Goal: Task Accomplishment & Management: Manage account settings

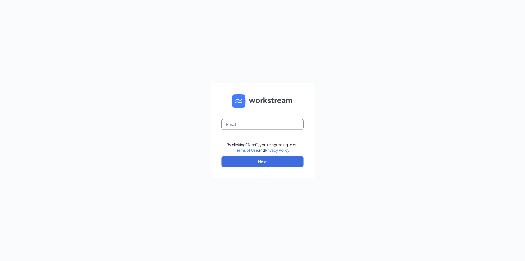
click at [265, 123] on input "text" at bounding box center [263, 124] width 82 height 11
type input "lvbk26889@gmail.com"
click at [250, 163] on button "Next" at bounding box center [263, 161] width 82 height 11
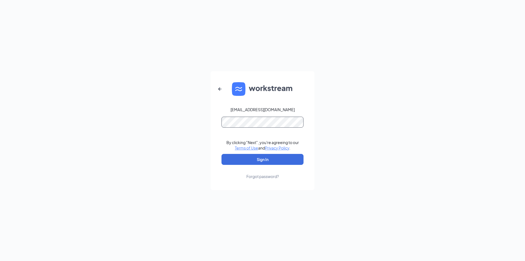
click at [222, 154] on button "Sign In" at bounding box center [263, 159] width 82 height 11
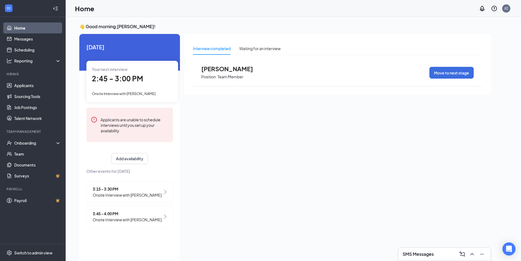
scroll to position [11, 0]
